Goal: Task Accomplishment & Management: Manage account settings

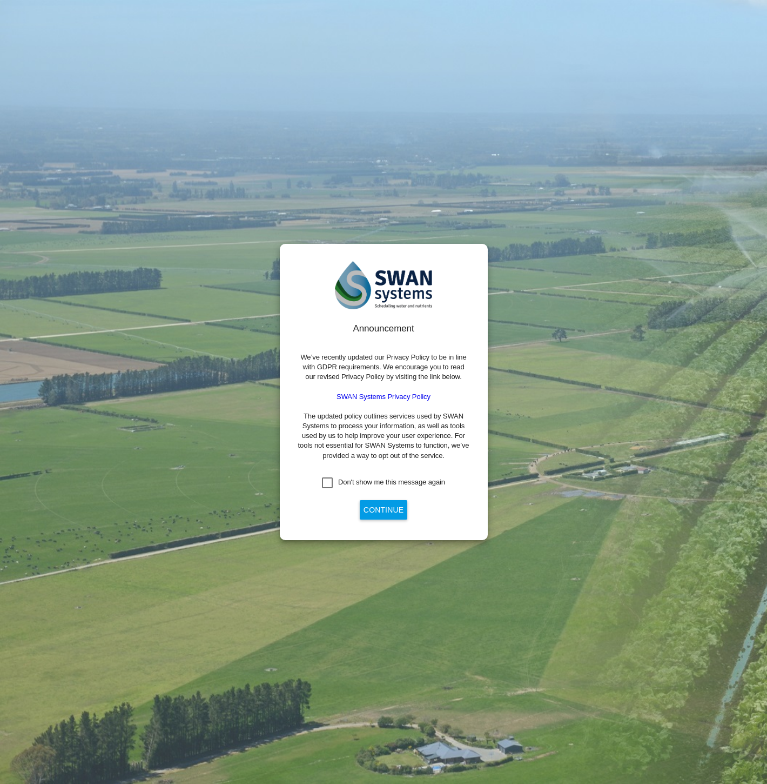
drag, startPoint x: 333, startPoint y: 487, endPoint x: 346, endPoint y: 501, distance: 18.7
click at [333, 487] on div "Don't show me this message again" at bounding box center [327, 482] width 11 height 11
click at [375, 510] on button "Continue" at bounding box center [384, 509] width 48 height 19
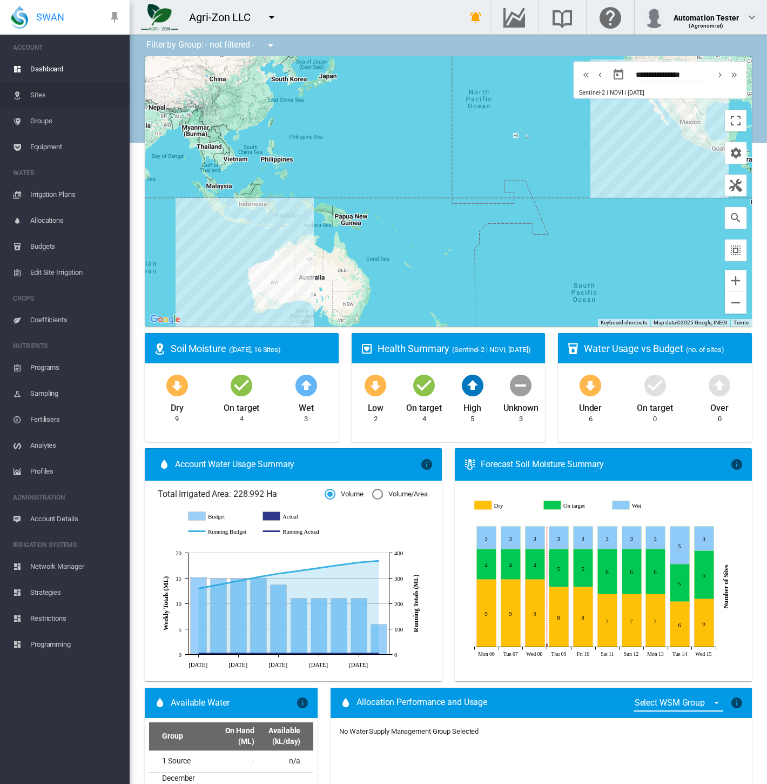
click at [42, 101] on span "Sites" at bounding box center [75, 95] width 91 height 26
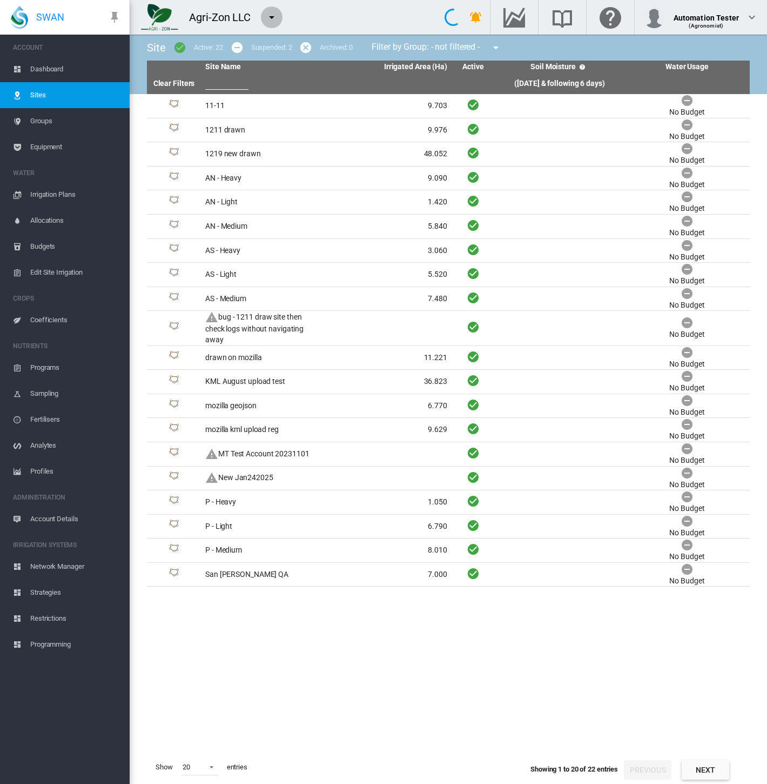
click at [271, 15] on md-icon "icon-menu-down" at bounding box center [271, 17] width 13 height 13
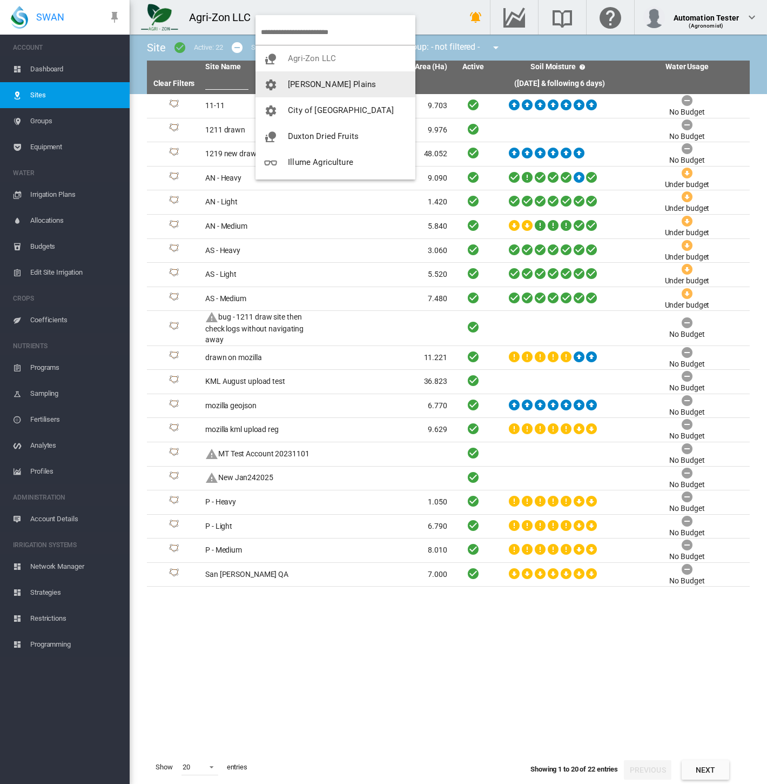
scroll to position [182, 0]
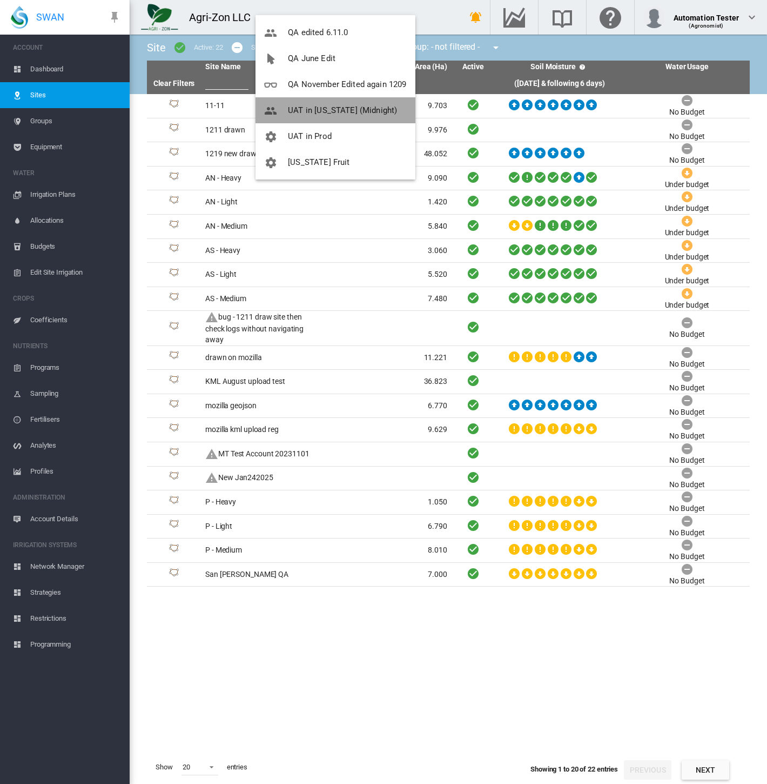
click at [326, 115] on span "UAT in [US_STATE] (Midnight)" at bounding box center [342, 110] width 109 height 10
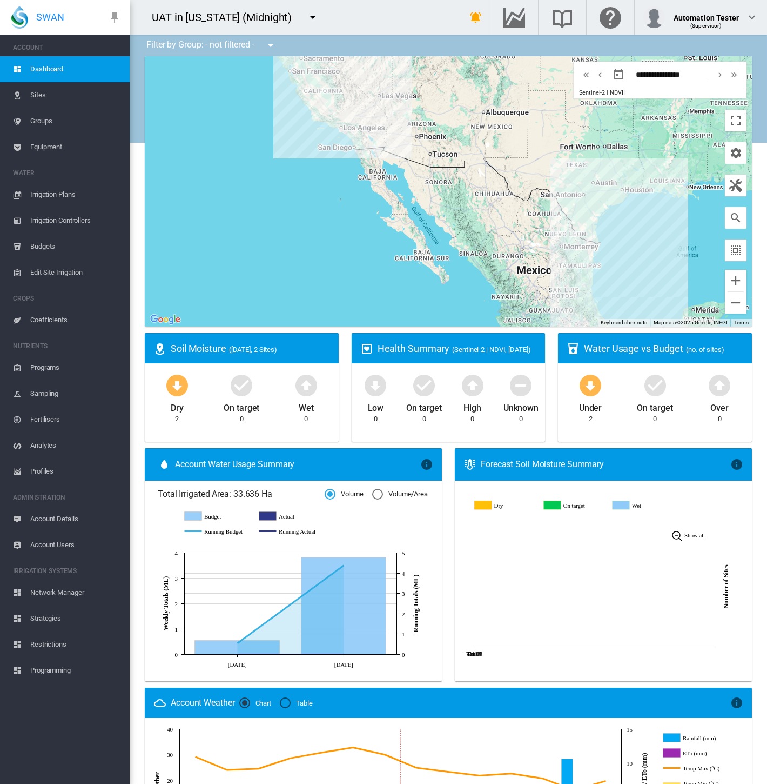
click at [59, 99] on span "Sites" at bounding box center [75, 95] width 91 height 26
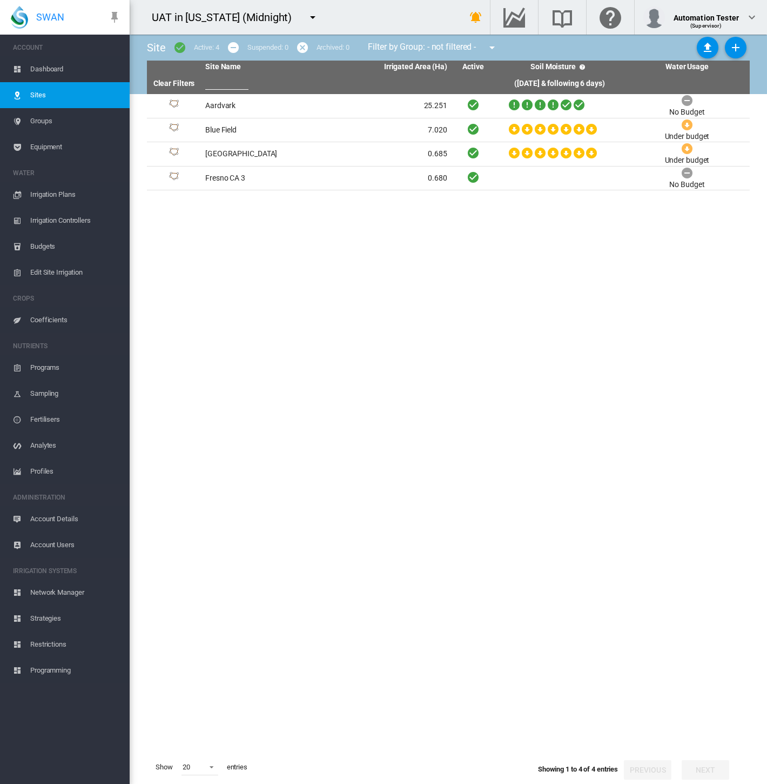
click at [43, 149] on span "Equipment" at bounding box center [75, 147] width 91 height 26
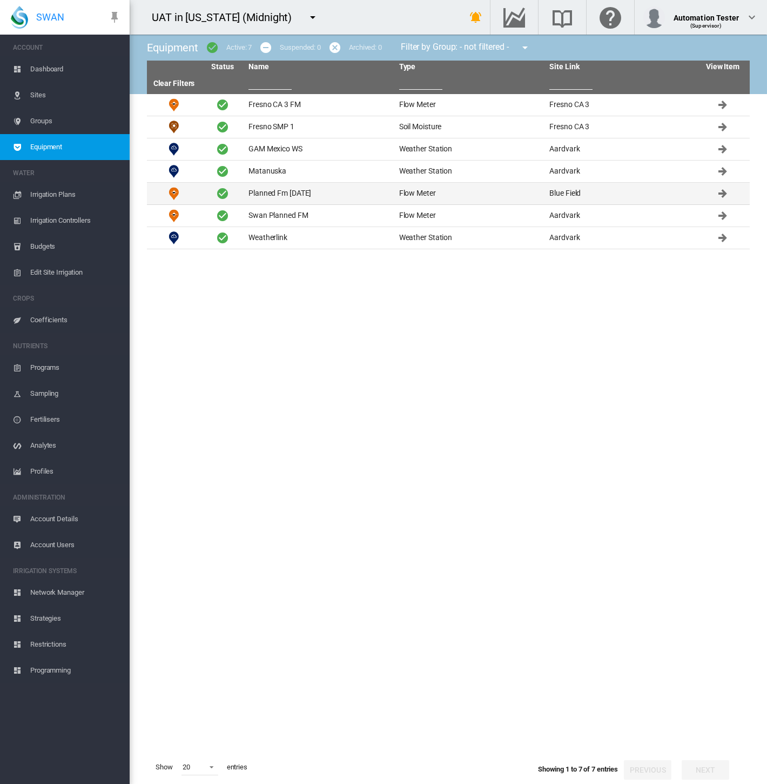
click at [288, 193] on td "Planned Fm [DATE]" at bounding box center [319, 194] width 151 height 22
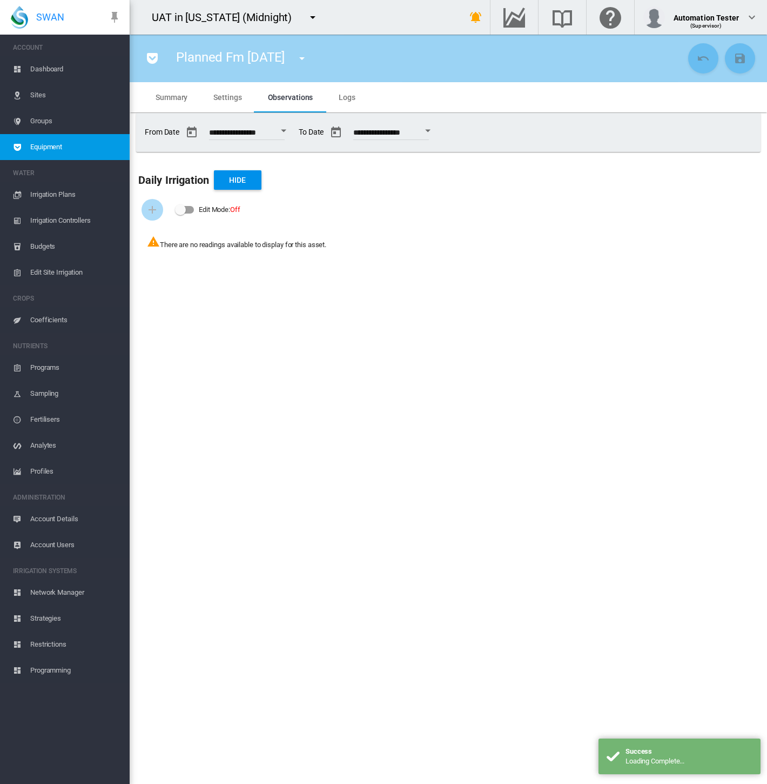
click at [228, 97] on span "Settings" at bounding box center [227, 97] width 28 height 9
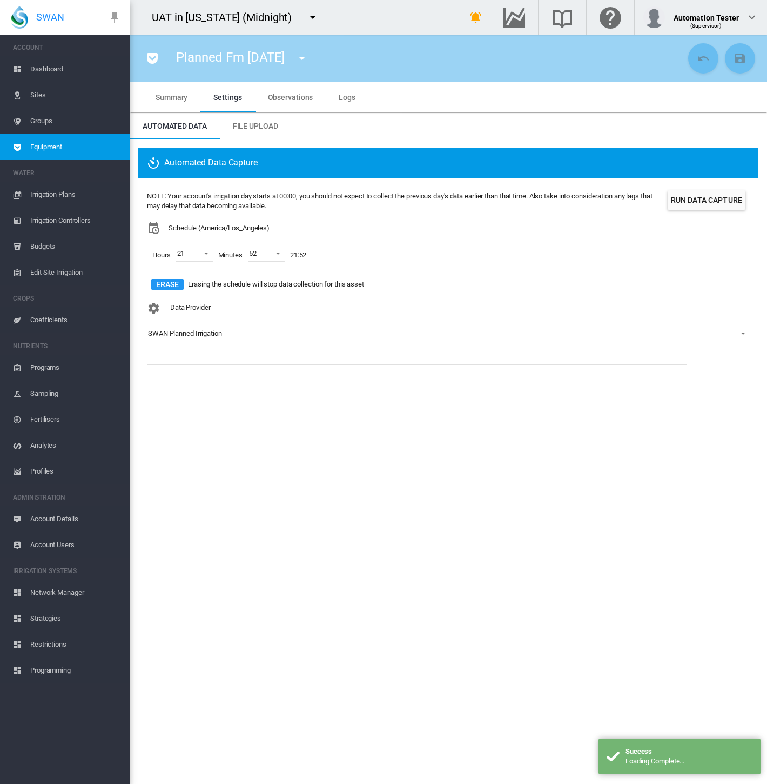
click at [47, 97] on span "Sites" at bounding box center [75, 95] width 91 height 26
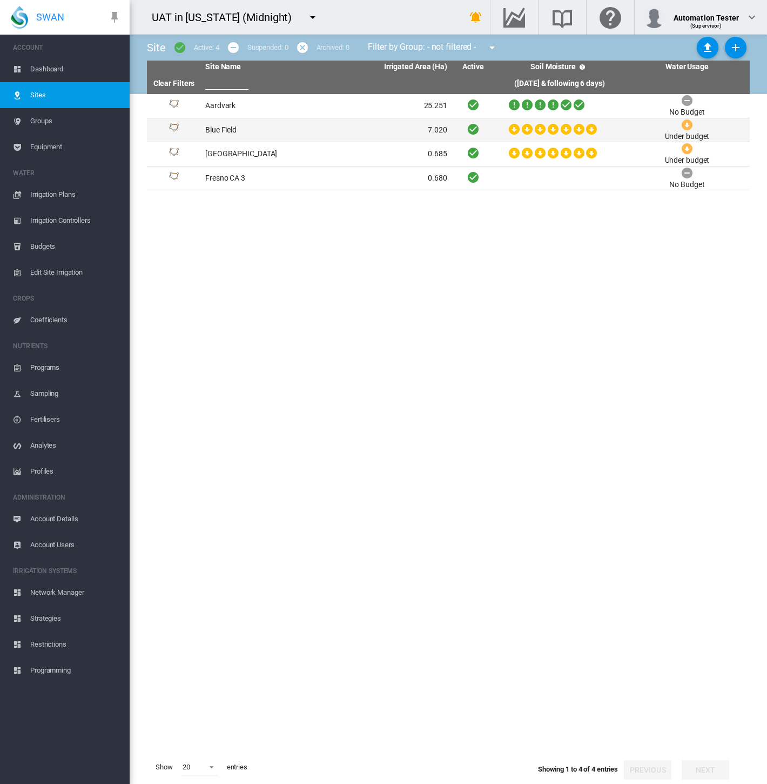
click at [273, 131] on td "Blue Field" at bounding box center [263, 130] width 125 height 24
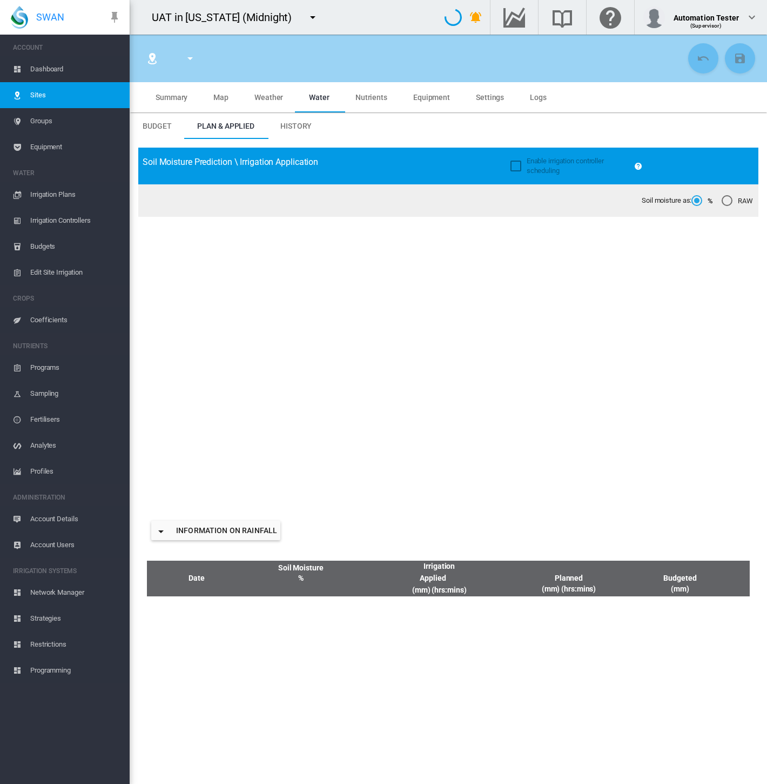
type input "**********"
type input "****"
type input "********"
type input "**********"
type input "**"
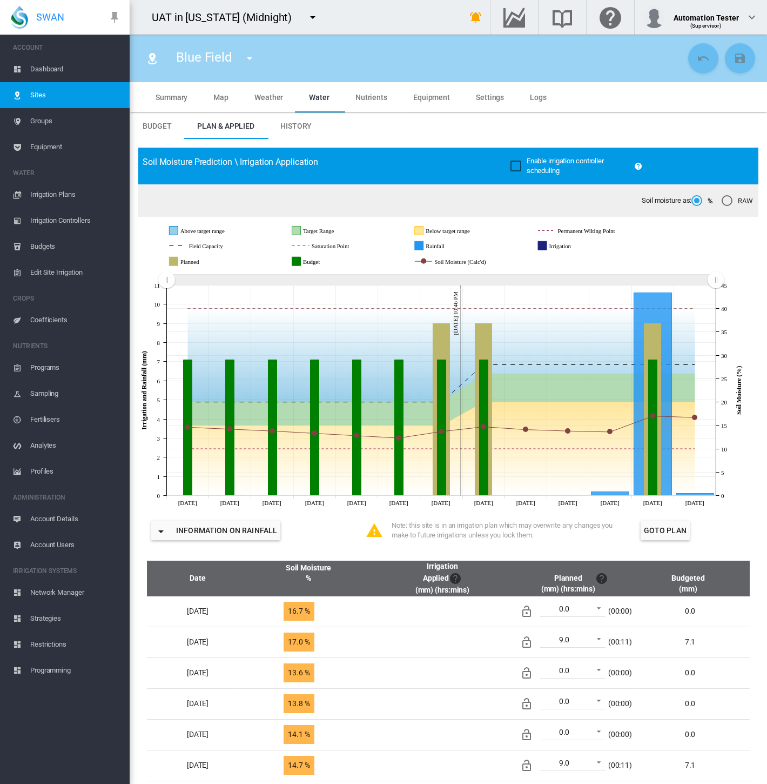
click at [435, 93] on span "Equipment" at bounding box center [431, 97] width 37 height 9
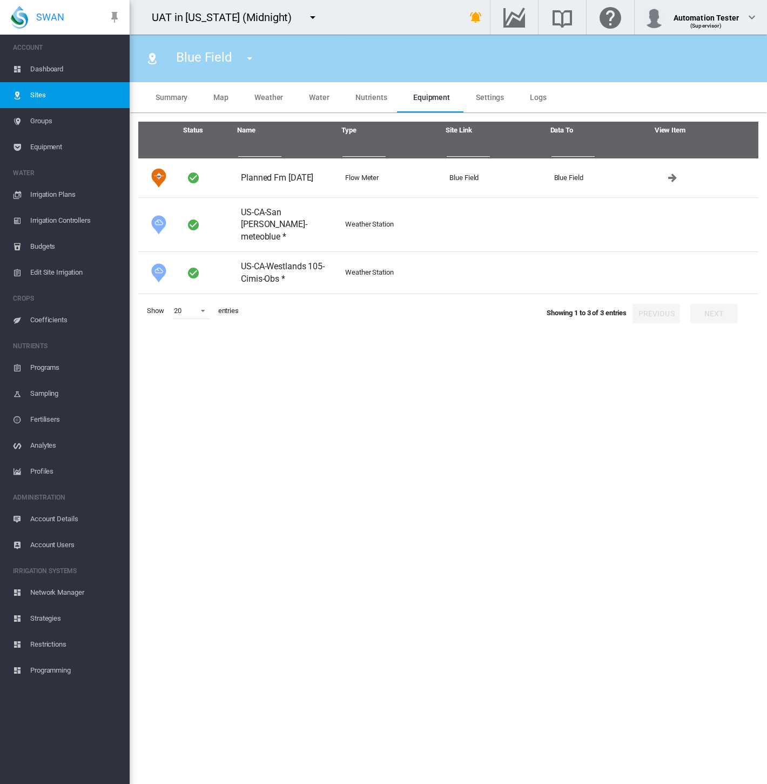
click at [219, 98] on span "Map" at bounding box center [220, 97] width 15 height 9
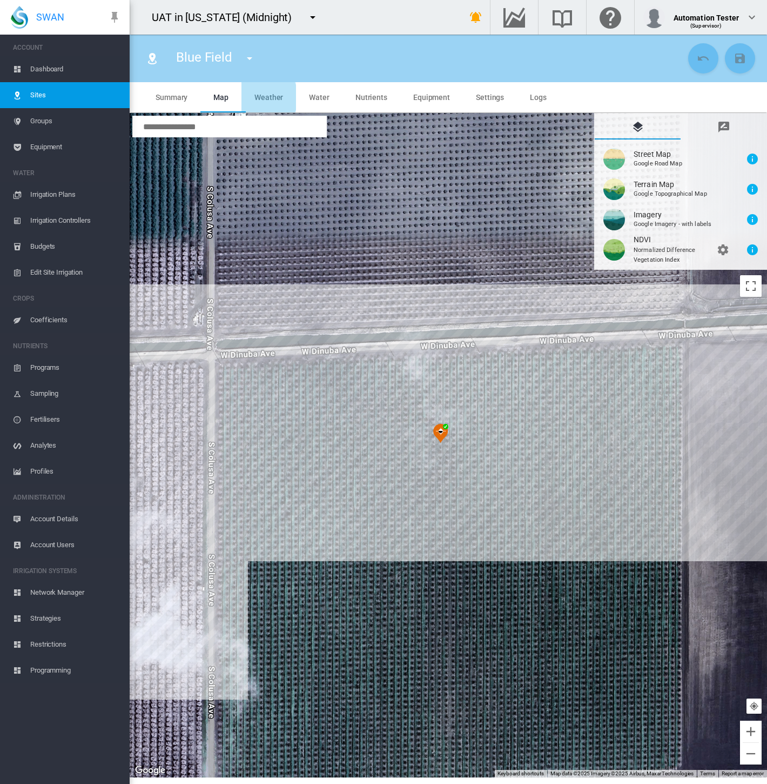
click at [259, 97] on span "Weather" at bounding box center [269, 97] width 29 height 9
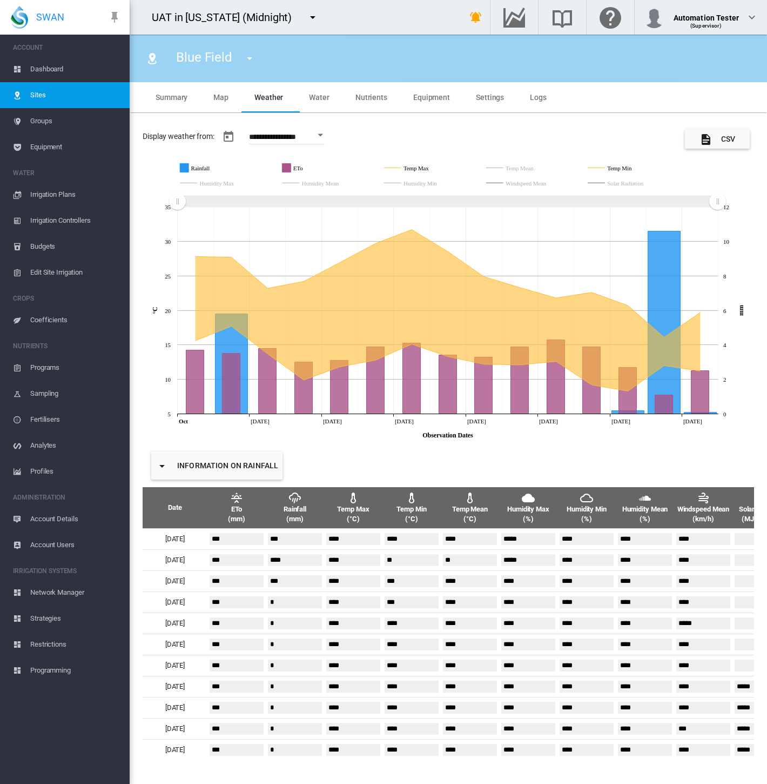
click at [318, 99] on span "Water" at bounding box center [319, 97] width 21 height 9
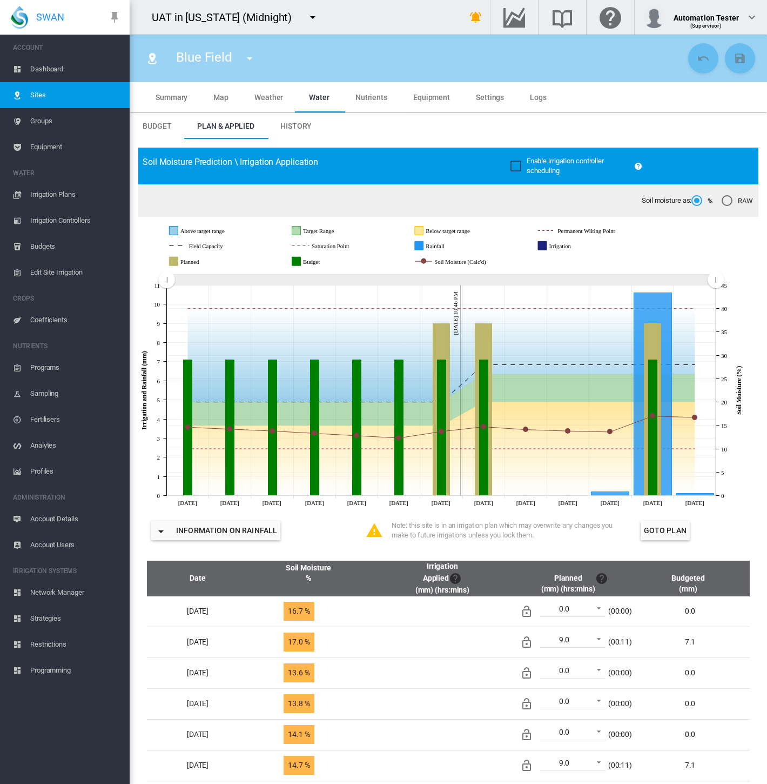
click at [129, 126] on link "Groups" at bounding box center [65, 121] width 130 height 26
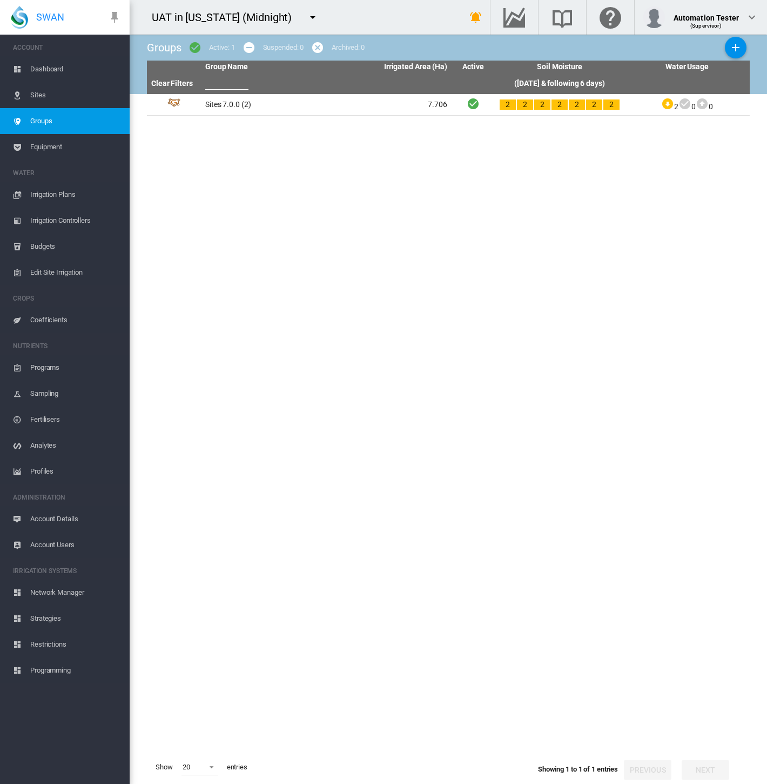
click at [60, 97] on span "Sites" at bounding box center [75, 95] width 91 height 26
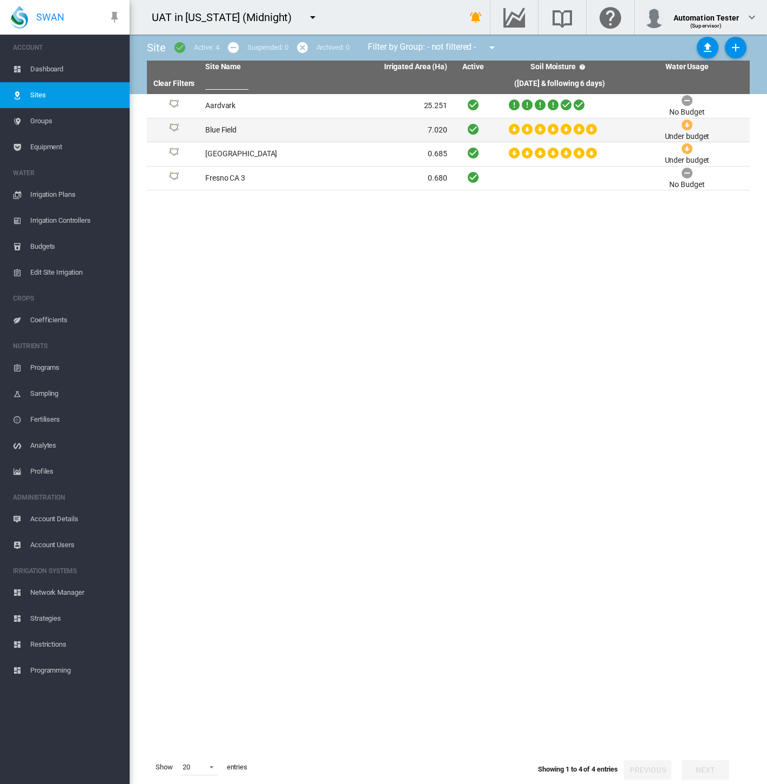
click at [251, 133] on td "Blue Field" at bounding box center [263, 130] width 125 height 24
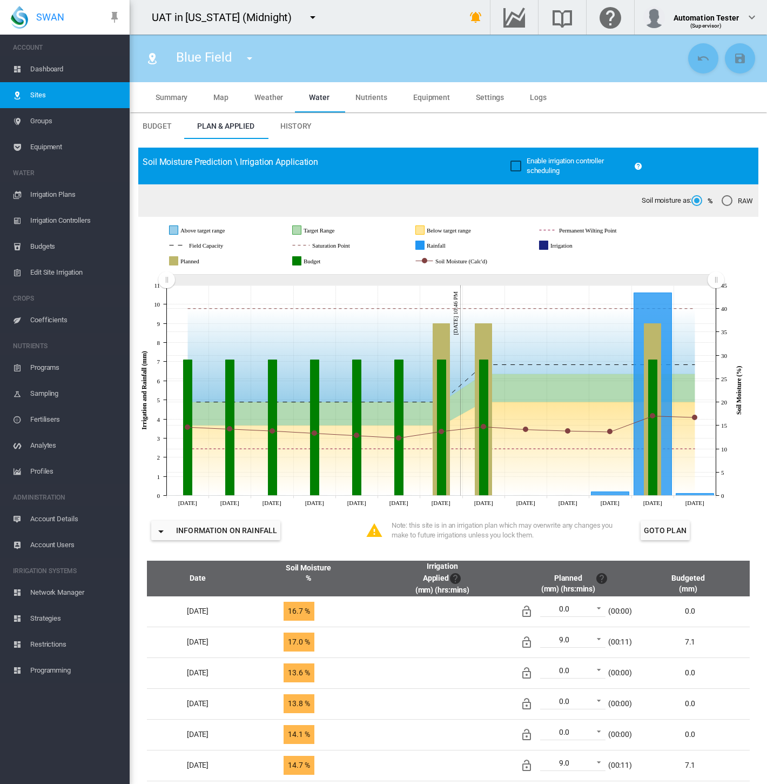
click at [170, 126] on span "Budget" at bounding box center [157, 126] width 29 height 9
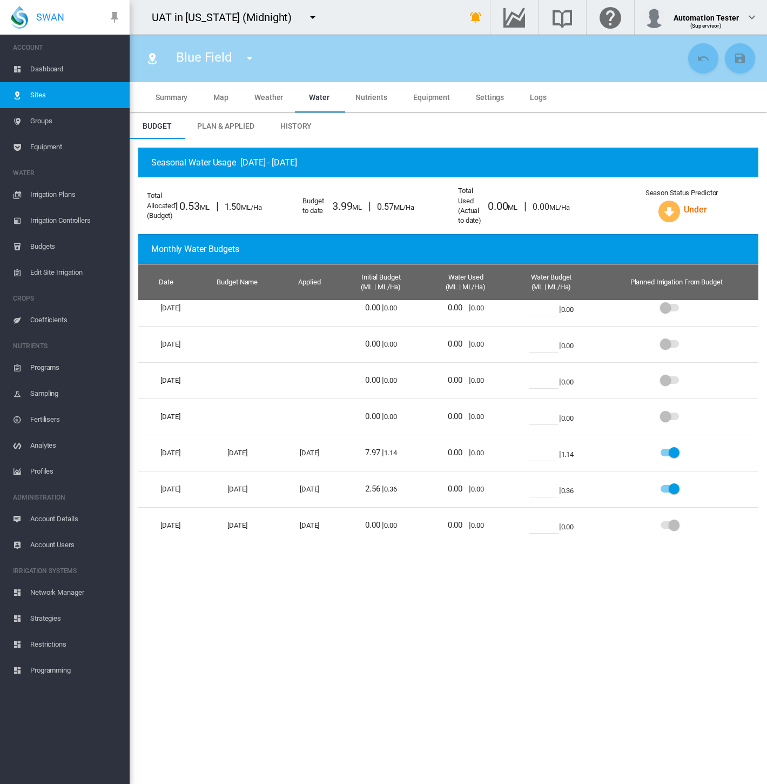
scroll to position [360, 0]
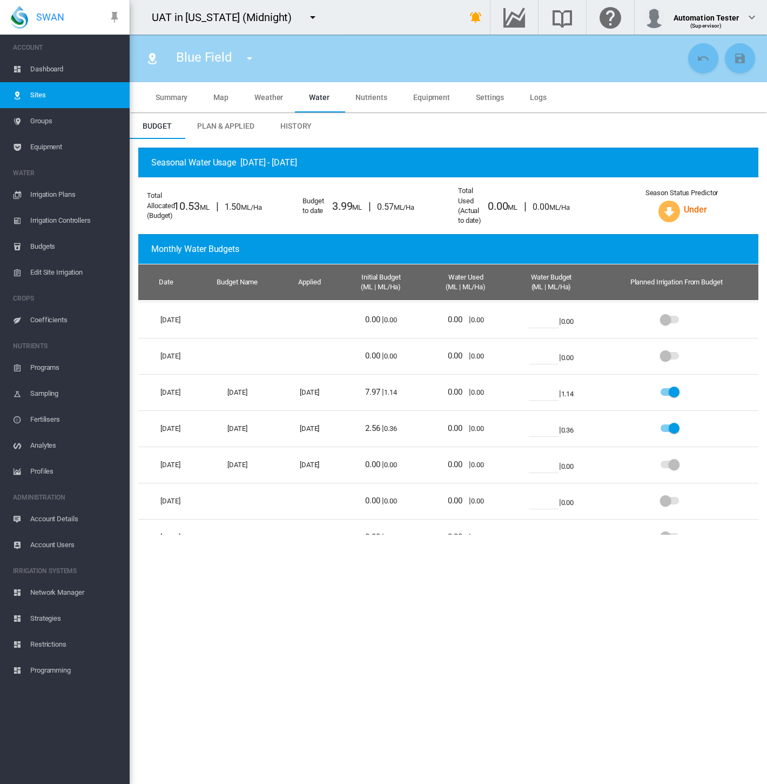
click at [585, 669] on section "Blue Field Aardvark [GEOGRAPHIC_DATA] [GEOGRAPHIC_DATA] [GEOGRAPHIC_DATA] CA 3" at bounding box center [449, 409] width 638 height 749
